Goal: Task Accomplishment & Management: Complete application form

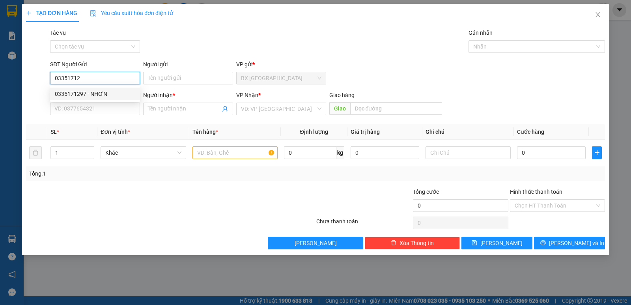
click at [86, 95] on div "0335171297 - NHƠN" at bounding box center [95, 94] width 80 height 9
type input "0335171297"
type input "NHƠN"
type input "0929803407"
type input "TIÊN"
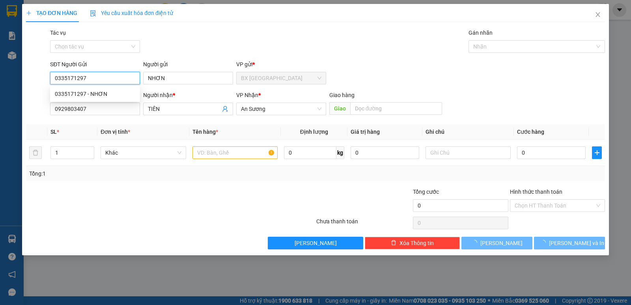
type input "70.000"
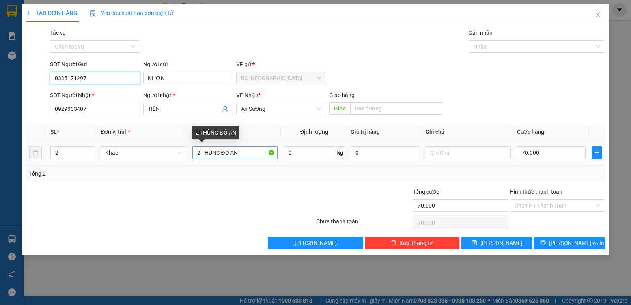
type input "0335171297"
click at [238, 151] on input "2 THÙNG ĐỒ ĂN" at bounding box center [235, 152] width 85 height 13
type input "2"
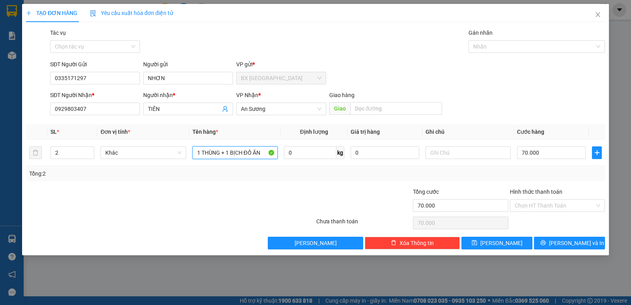
type input "1 THÙNG + 1 BỊCH ĐỒ ĂN"
click at [479, 107] on div "SĐT Người Nhận * 0929803407 Người nhận * TIÊN VP Nhận * An Sương Giao hàng Giao" at bounding box center [328, 105] width 558 height 28
click at [569, 208] on input "Hình thức thanh toán" at bounding box center [555, 206] width 80 height 12
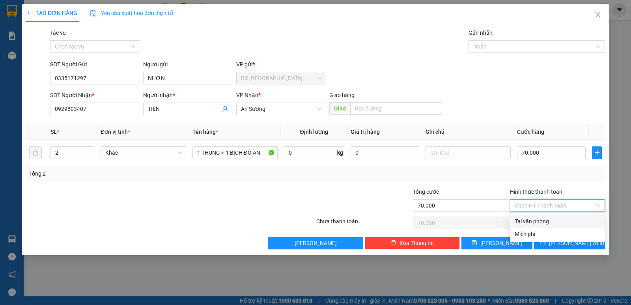
click at [554, 223] on div "Tại văn phòng" at bounding box center [558, 221] width 86 height 9
type input "0"
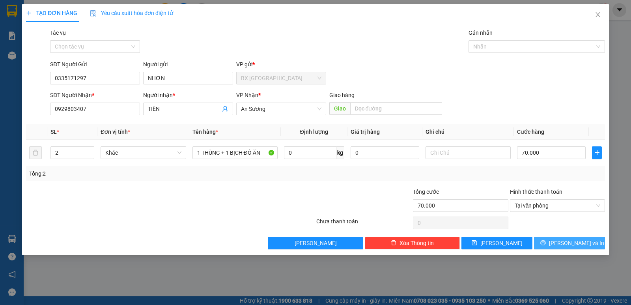
click at [568, 241] on span "[PERSON_NAME] và In" at bounding box center [576, 243] width 55 height 9
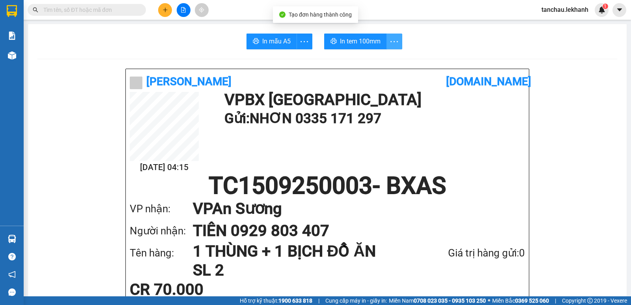
click at [394, 41] on icon "more" at bounding box center [394, 42] width 10 height 10
click at [392, 43] on icon "more" at bounding box center [394, 42] width 10 height 10
click at [393, 60] on div "In tem 100mm theo số lượng (2)" at bounding box center [355, 58] width 79 height 9
click at [395, 43] on icon "more" at bounding box center [394, 42] width 10 height 10
